Goal: Task Accomplishment & Management: Complete application form

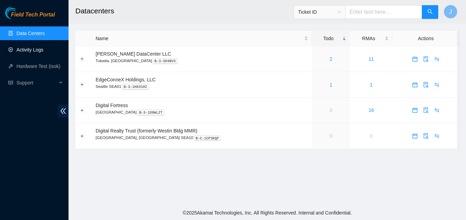
drag, startPoint x: 53, startPoint y: 49, endPoint x: 58, endPoint y: 52, distance: 5.1
click at [44, 49] on link "Activity Logs" at bounding box center [29, 49] width 27 height 5
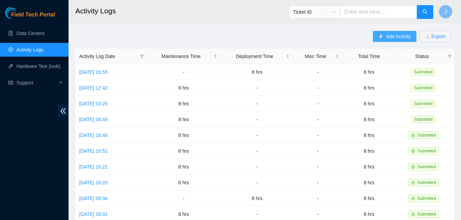
click at [374, 35] on button "Add Activity" at bounding box center [394, 36] width 43 height 11
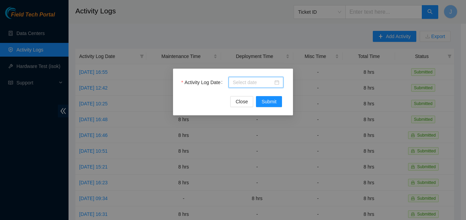
click at [265, 79] on input "Activity Log Date" at bounding box center [253, 83] width 40 height 8
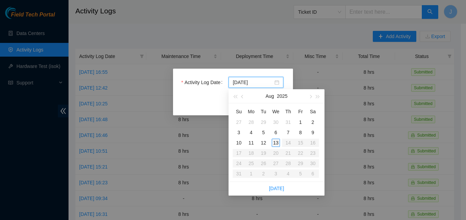
type input "2025-08-13"
click at [279, 143] on div "13" at bounding box center [276, 143] width 8 height 8
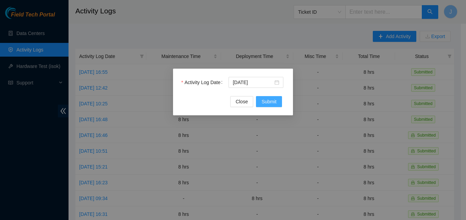
click at [275, 105] on button "Submit" at bounding box center [269, 101] width 26 height 11
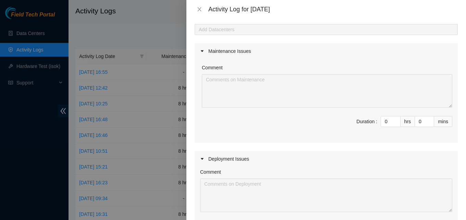
scroll to position [69, 0]
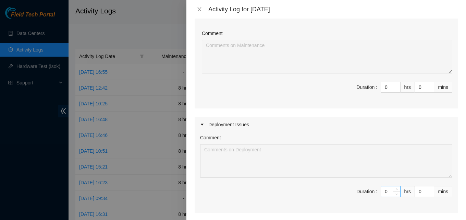
click at [382, 193] on input "0" at bounding box center [390, 191] width 19 height 10
type input "8"
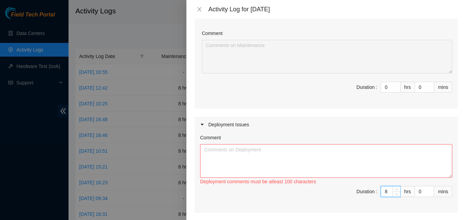
type input "8"
click at [334, 150] on textarea "Comment" at bounding box center [326, 161] width 252 height 34
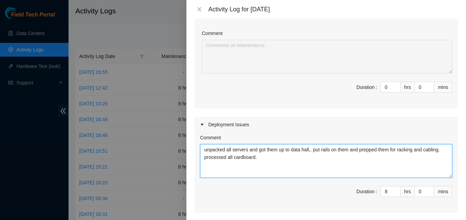
click at [363, 160] on textarea "unpacked all servers and got them up to data hall,. put rails on them and prepp…" at bounding box center [326, 161] width 252 height 34
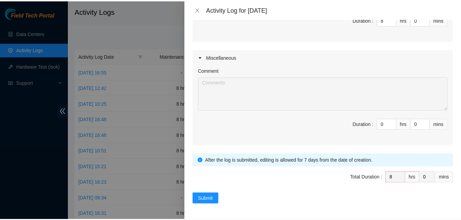
scroll to position [241, 0]
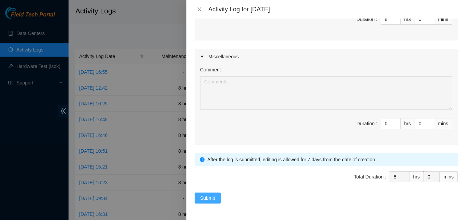
type textarea "unpacked all servers and got them up to data hall,. put rails on them and prepp…"
click at [208, 202] on button "Submit" at bounding box center [208, 197] width 26 height 11
